Goal: Task Accomplishment & Management: Use online tool/utility

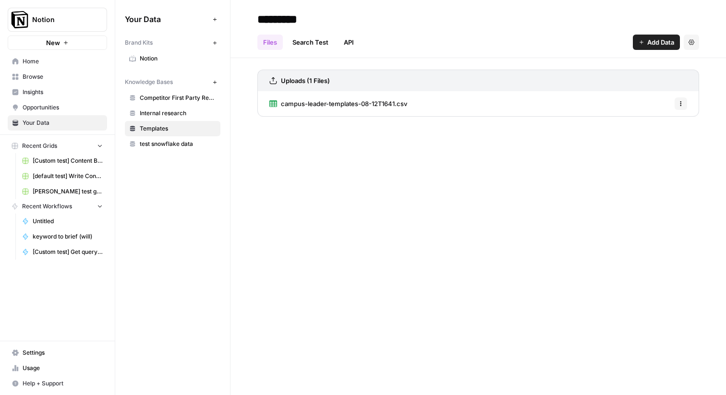
click at [55, 112] on link "Opportunities" at bounding box center [57, 107] width 99 height 15
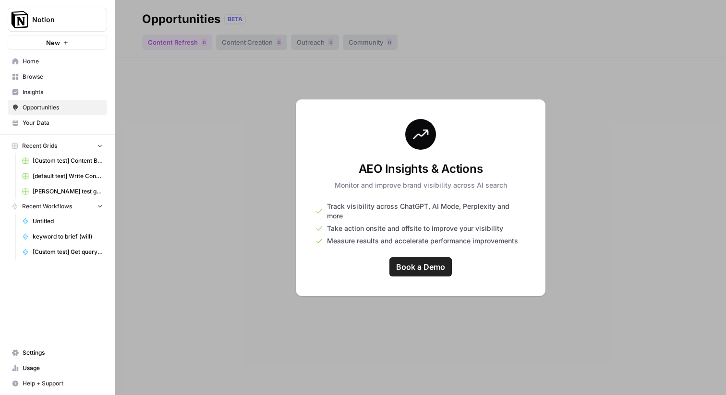
click at [50, 81] on span "Browse" at bounding box center [63, 77] width 80 height 9
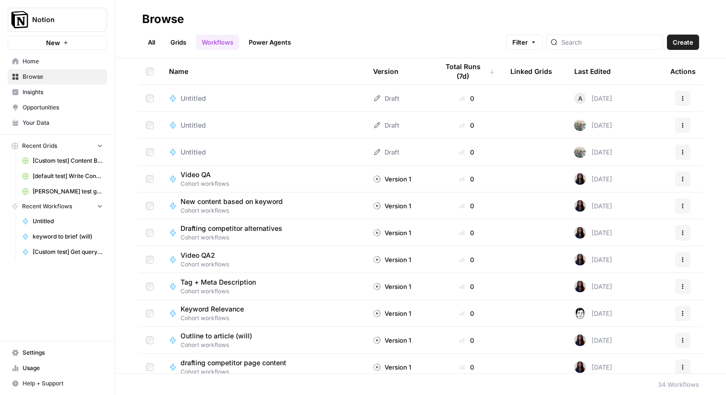
click at [32, 354] on span "Settings" at bounding box center [63, 353] width 80 height 9
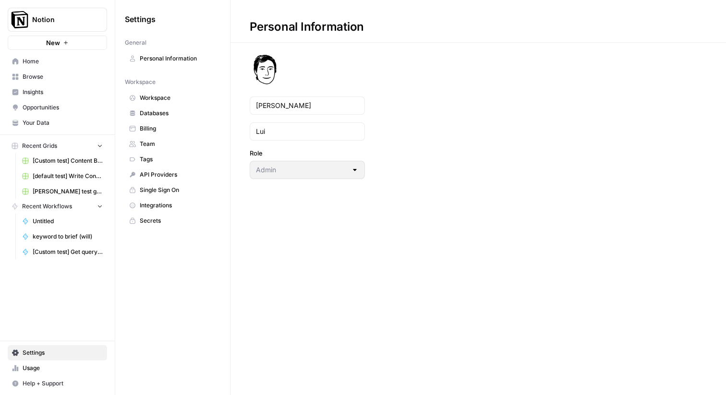
click at [168, 109] on link "Databases" at bounding box center [173, 113] width 96 height 15
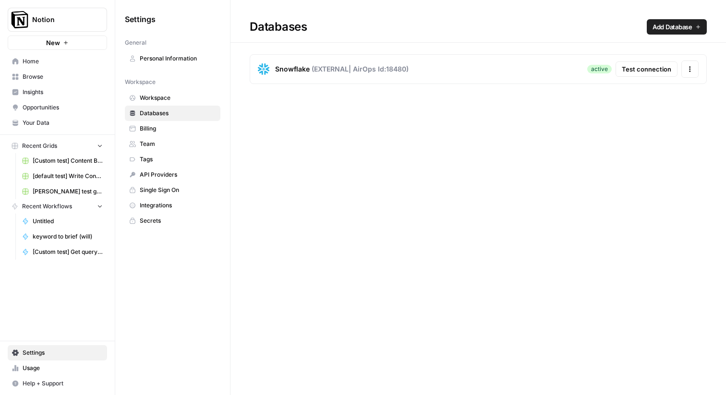
click at [650, 68] on span "Test connection" at bounding box center [646, 69] width 49 height 10
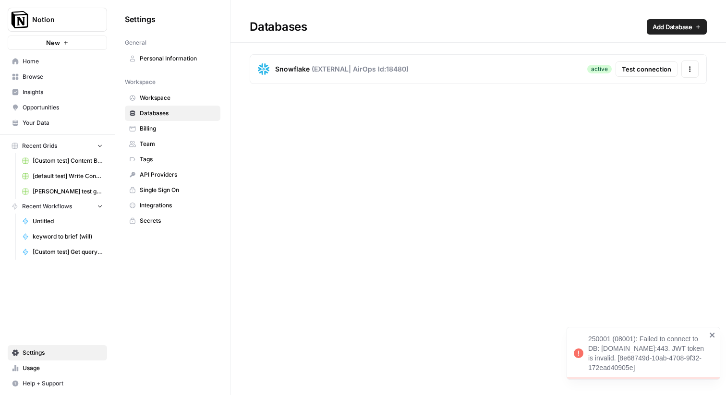
click at [461, 195] on div "Databases Add Database Snowflake ( EXTERNAL | AirOps Id: 18480 ) active Test co…" at bounding box center [479, 197] width 496 height 395
